Goal: Task Accomplishment & Management: Manage account settings

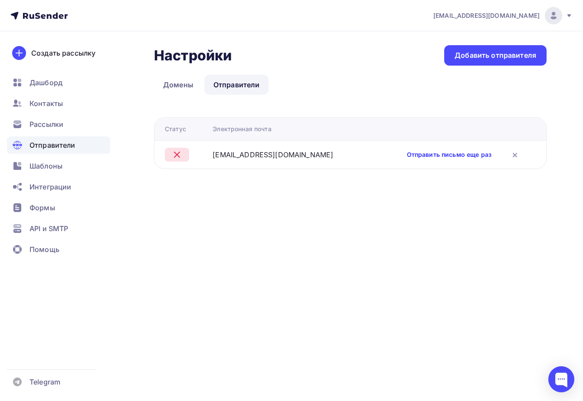
click at [429, 152] on link "Отправить письмо еще раз" at bounding box center [449, 154] width 85 height 9
drag, startPoint x: 0, startPoint y: 0, endPoint x: 317, endPoint y: 89, distance: 329.0
drag, startPoint x: 317, startPoint y: 89, endPoint x: 351, endPoint y: 50, distance: 51.3
click at [352, 49] on div "Настройки Настройки Добавить отправителя" at bounding box center [350, 55] width 393 height 20
click at [464, 156] on link "Отправить письмо еще раз" at bounding box center [449, 154] width 85 height 9
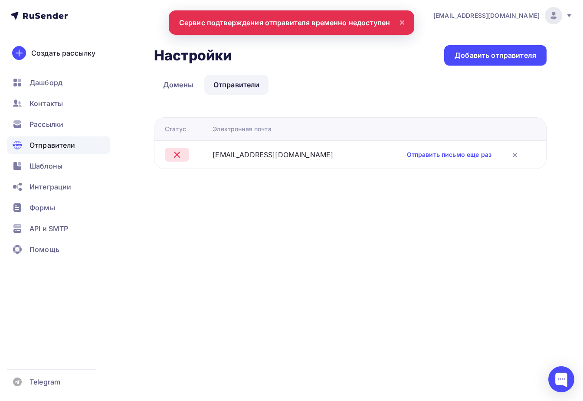
click at [340, 24] on nav "poicatingma1398@mail.ru Аккаунт Тарифы Выйти Создать рассылку Дашборд Контакты …" at bounding box center [291, 15] width 583 height 31
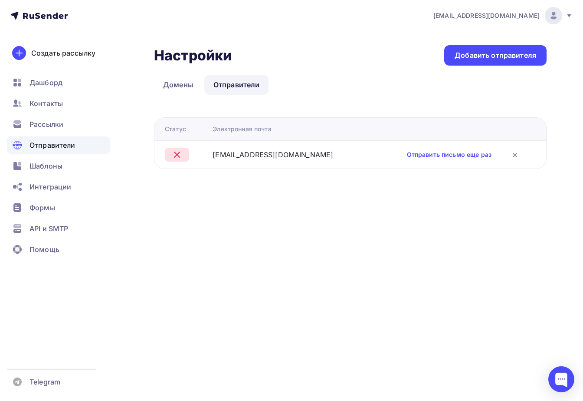
drag, startPoint x: 288, startPoint y: 155, endPoint x: 224, endPoint y: 157, distance: 64.3
click at [224, 157] on td "[EMAIL_ADDRESS][DOMAIN_NAME]" at bounding box center [291, 154] width 164 height 28
copy div "[EMAIL_ADDRESS][DOMAIN_NAME]"
click at [515, 153] on icon at bounding box center [515, 155] width 10 height 10
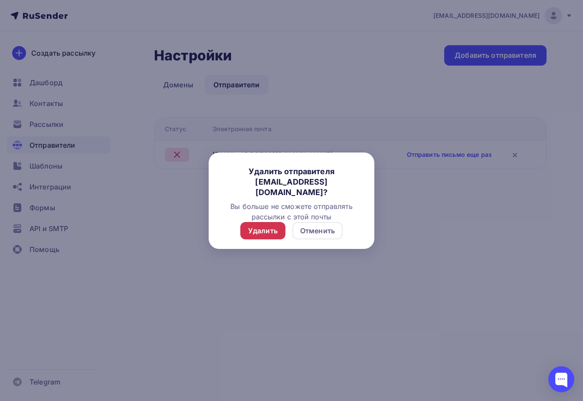
click at [266, 235] on div "Удалить" at bounding box center [262, 230] width 45 height 17
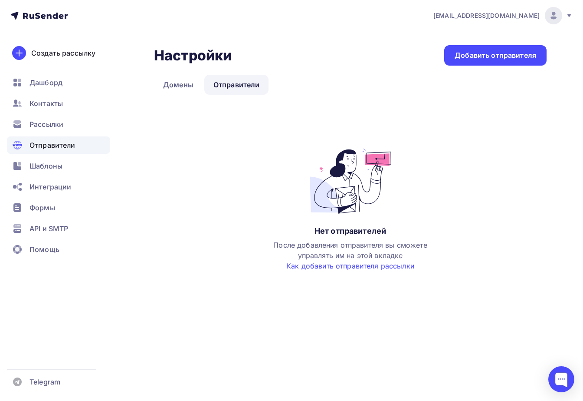
click at [491, 41] on div "Настройки Настройки Добавить отправителя Домены Отправители Отправители Домены …" at bounding box center [291, 177] width 583 height 292
click at [180, 87] on link "Домены" at bounding box center [178, 85] width 49 height 20
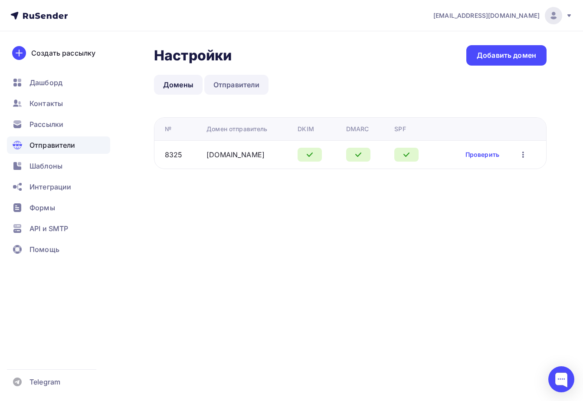
click at [231, 84] on link "Отправители" at bounding box center [236, 85] width 65 height 20
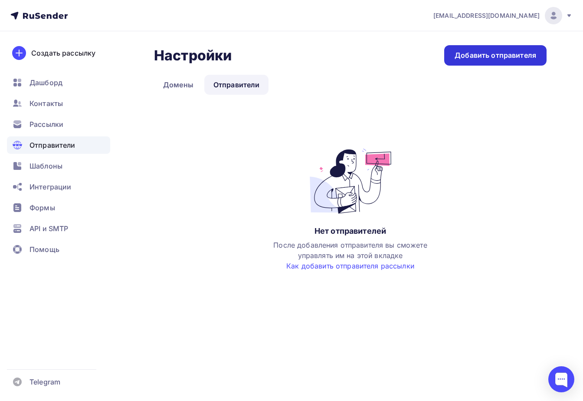
click at [474, 54] on div "Добавить отправителя" at bounding box center [496, 55] width 82 height 10
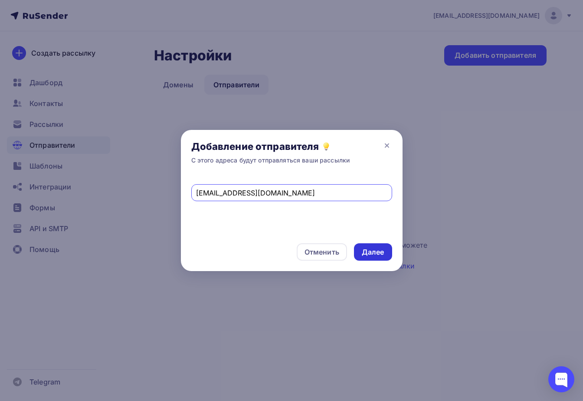
type input "[EMAIL_ADDRESS][DOMAIN_NAME]"
click at [373, 246] on div "Далее" at bounding box center [373, 251] width 38 height 17
